Goal: Navigation & Orientation: Find specific page/section

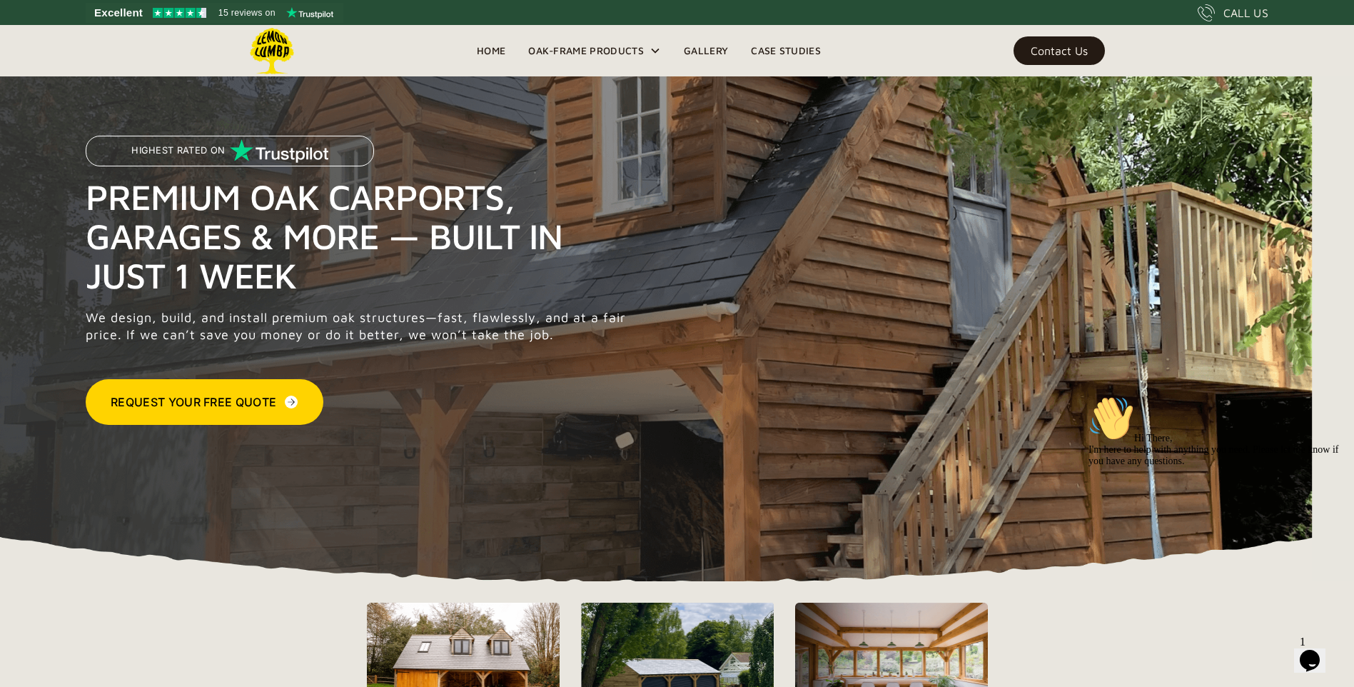
click at [704, 54] on link "Gallery" at bounding box center [706, 50] width 67 height 21
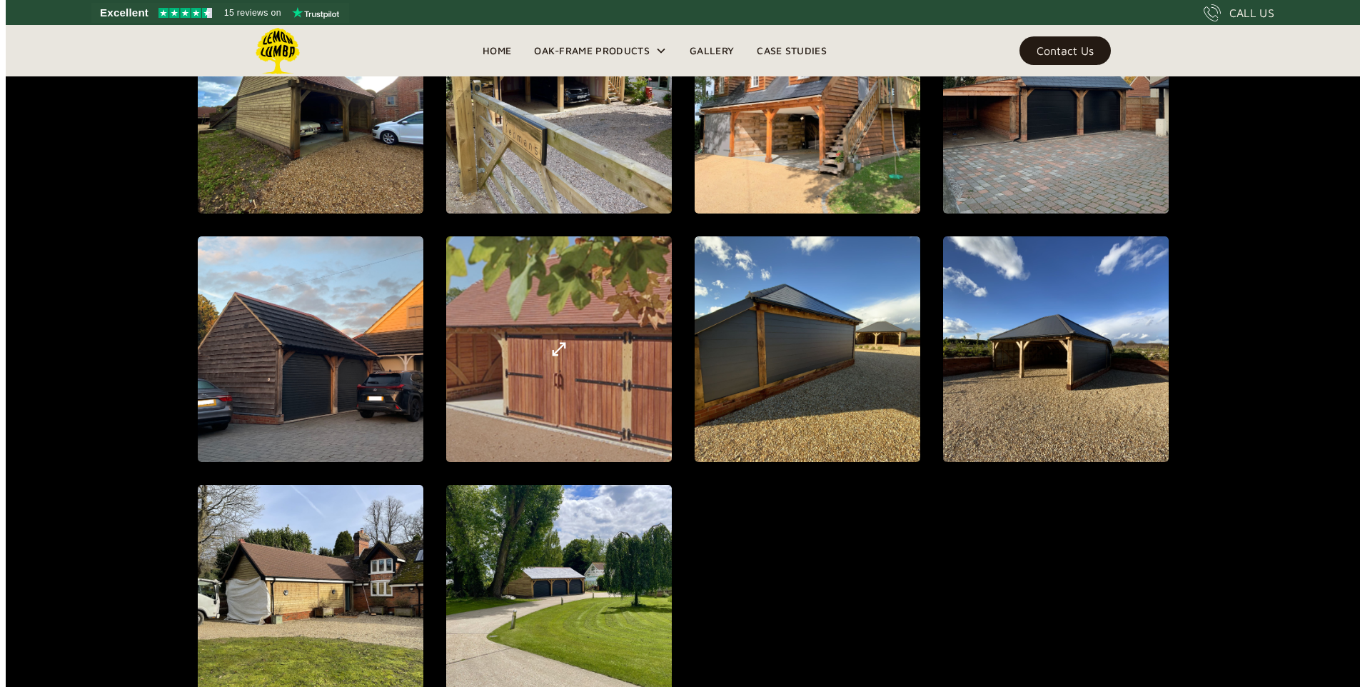
scroll to position [1549, 0]
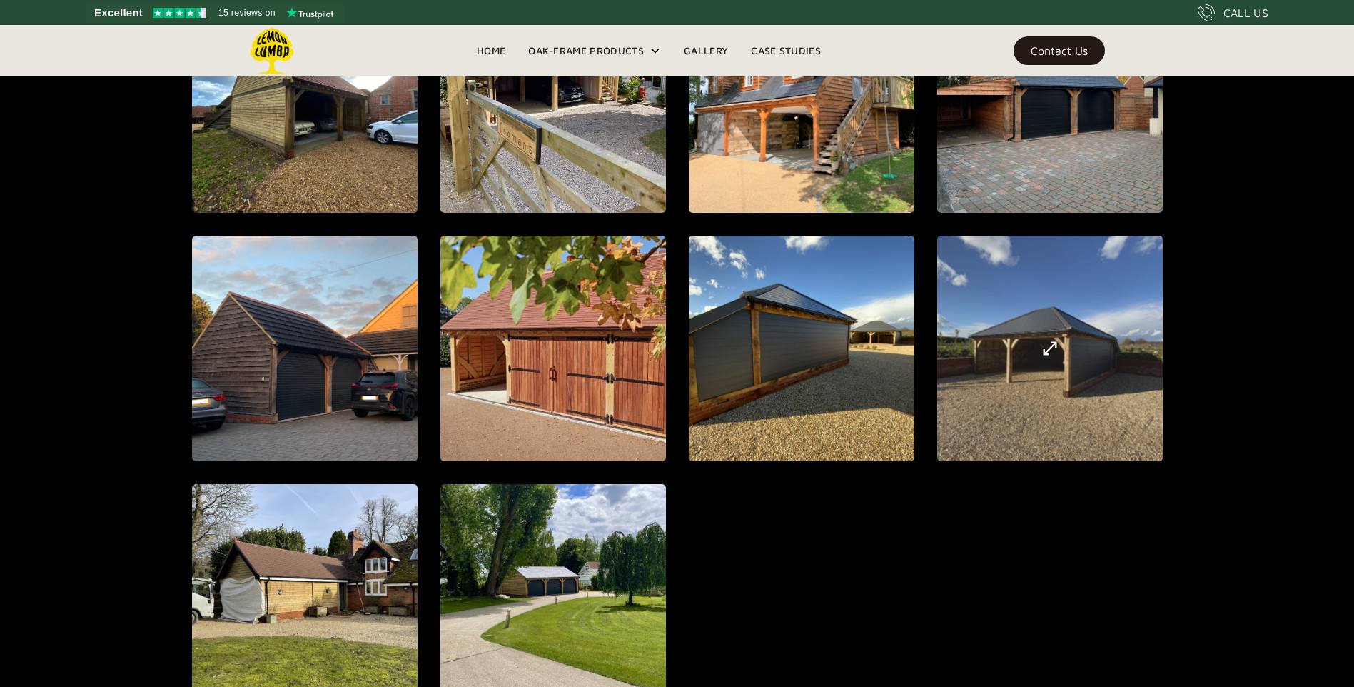
click at [1062, 351] on div "open lightbox" at bounding box center [1049, 348] width 673 height 718
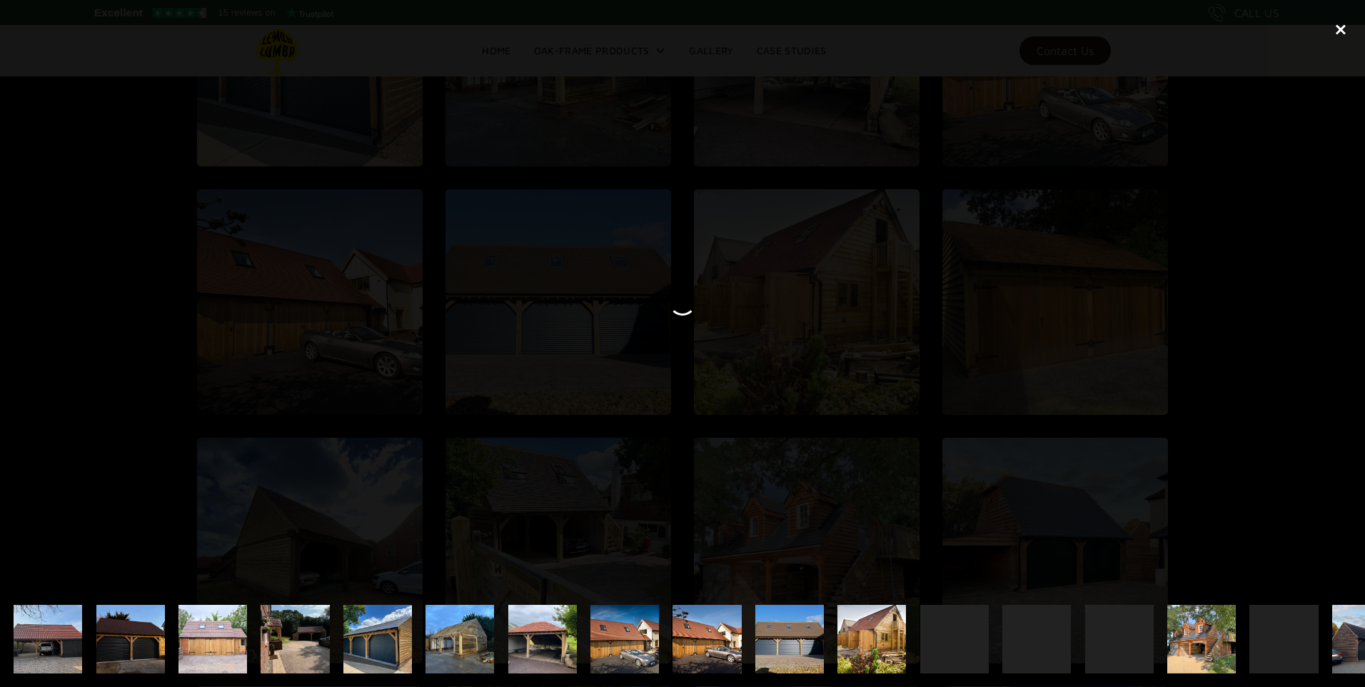
click at [1343, 31] on div "close lightbox" at bounding box center [1341, 29] width 49 height 31
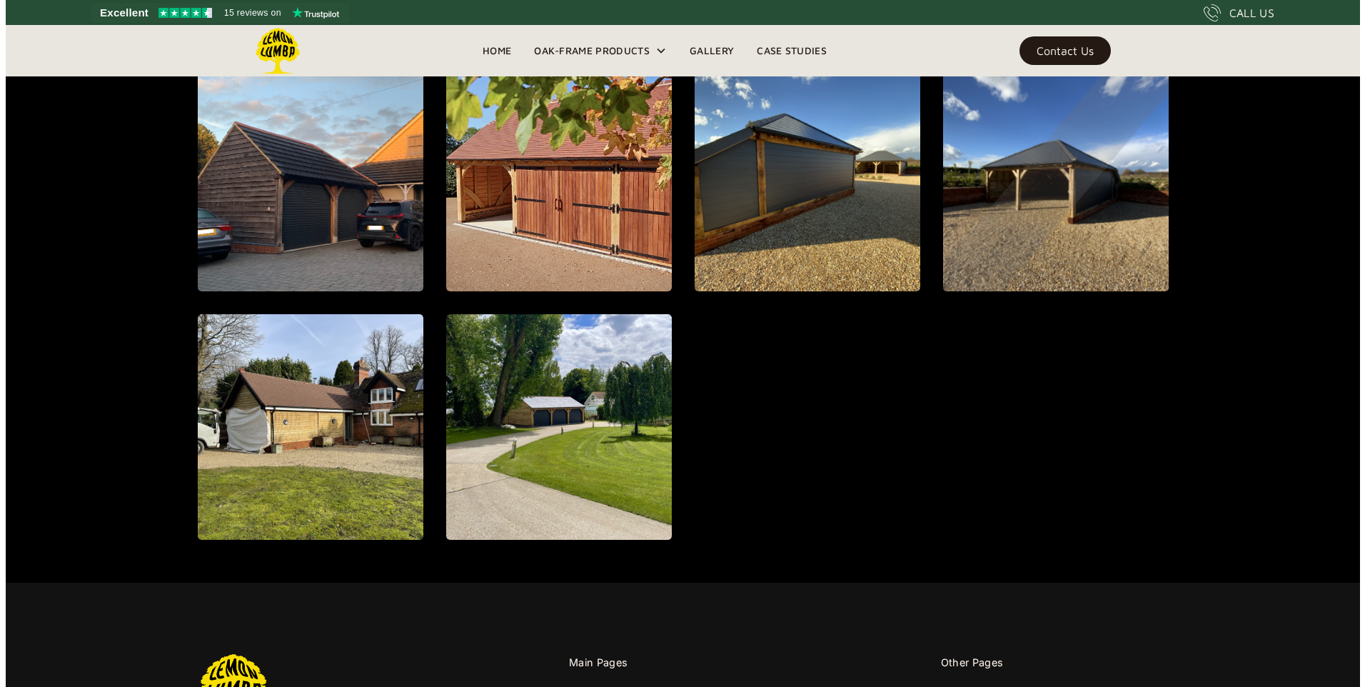
scroll to position [1723, 0]
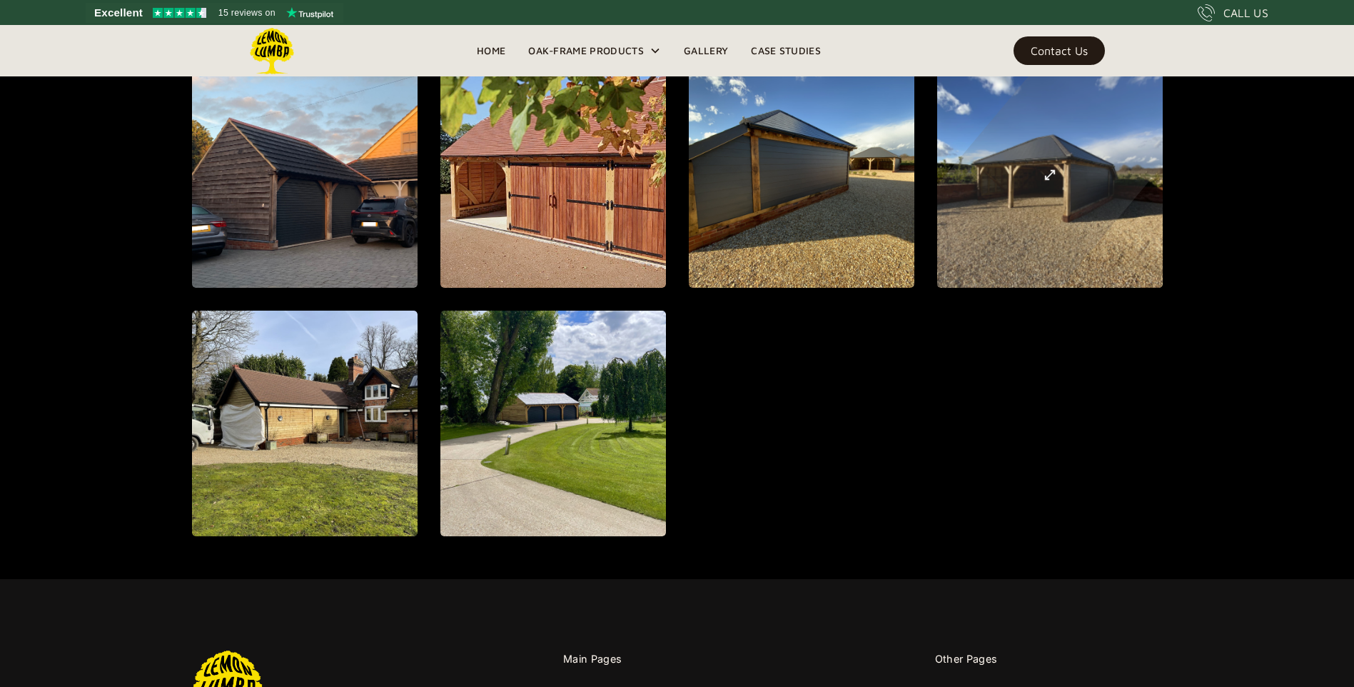
click at [1055, 198] on div "open lightbox" at bounding box center [1050, 174] width 558 height 621
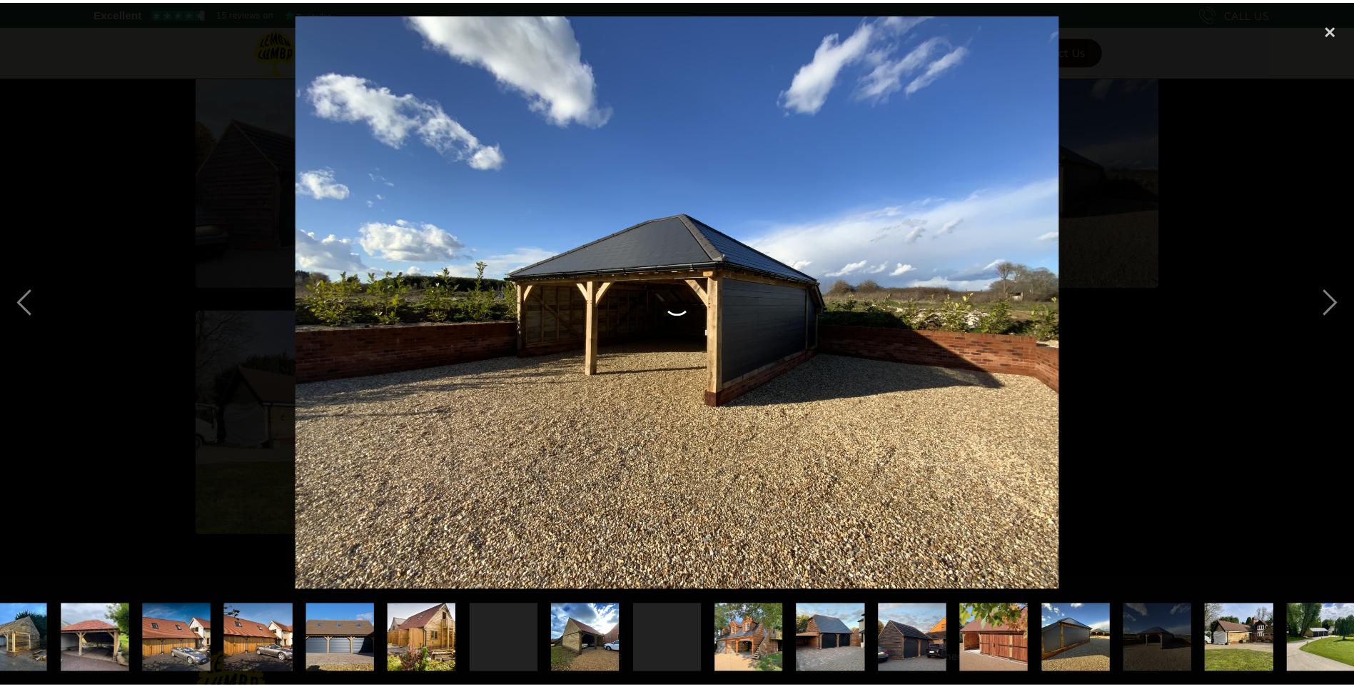
scroll to position [0, 461]
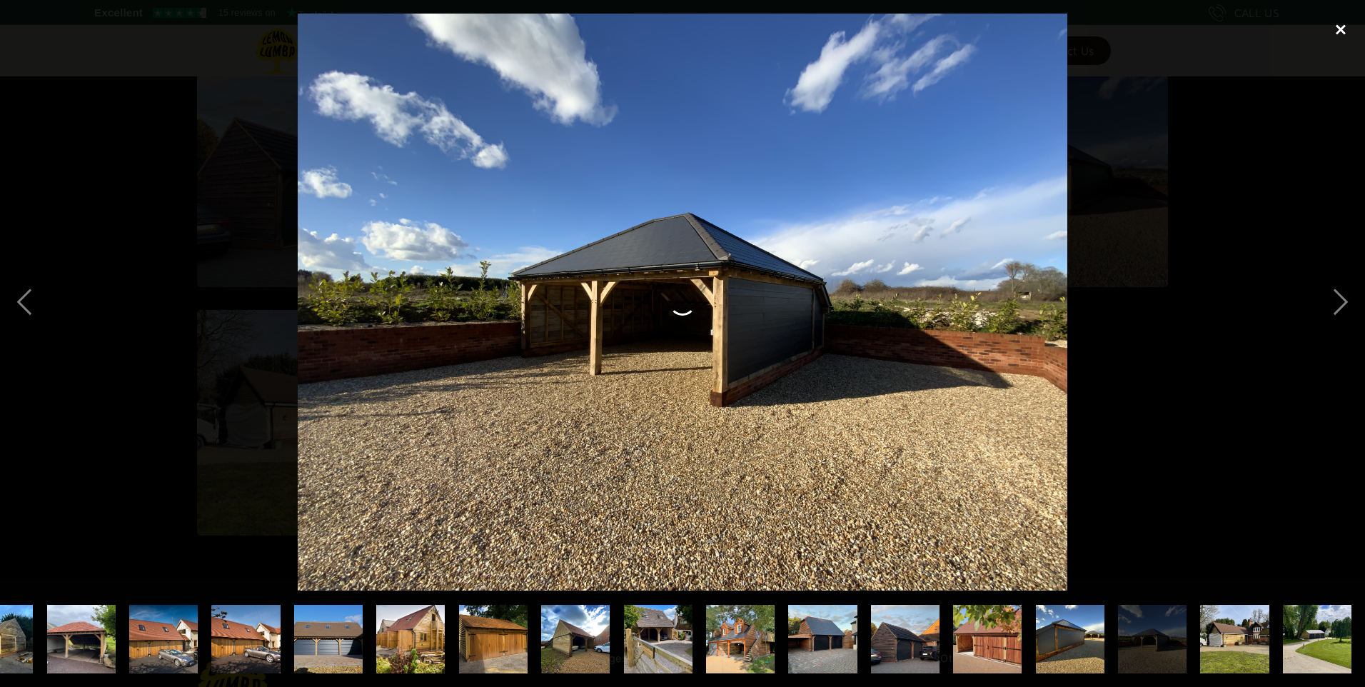
click at [1337, 36] on div "close lightbox" at bounding box center [1341, 29] width 49 height 31
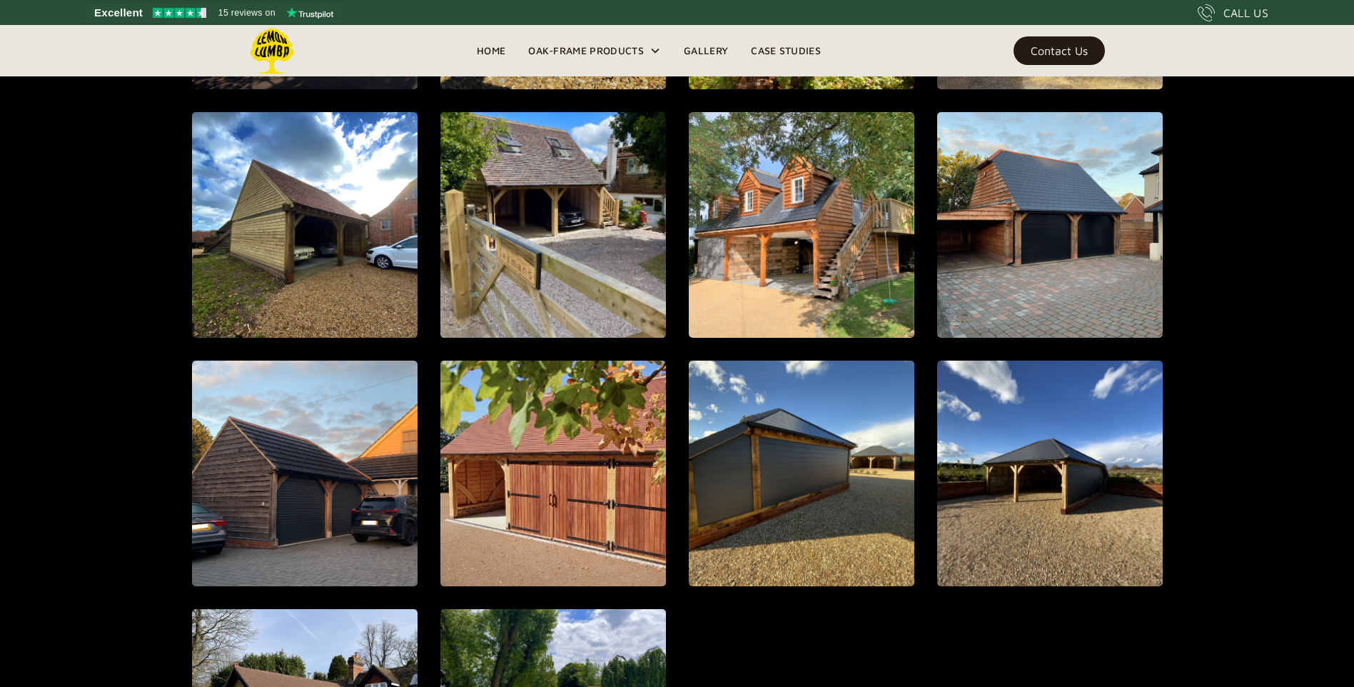
scroll to position [1424, 0]
